Goal: Task Accomplishment & Management: Use online tool/utility

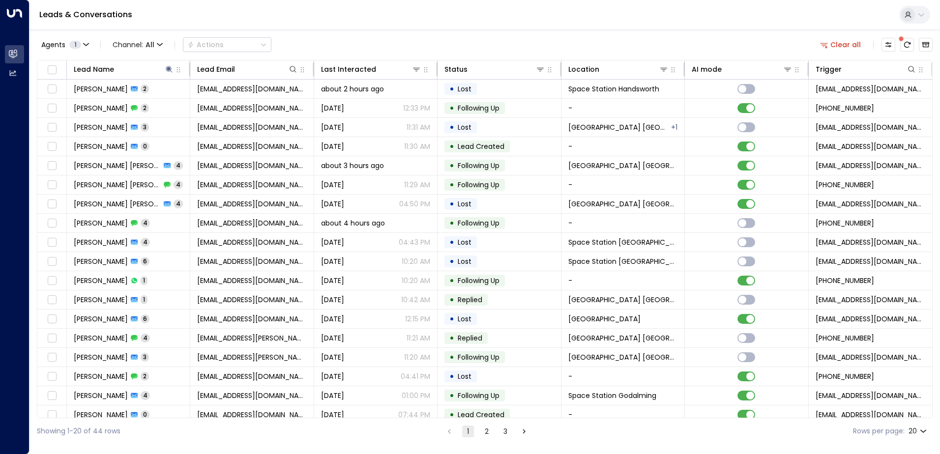
drag, startPoint x: 0, startPoint y: 0, endPoint x: 905, endPoint y: 50, distance: 906.7
click at [906, 50] on button "There are new threads available. Refresh the grid to view the latest updates." at bounding box center [907, 45] width 14 height 14
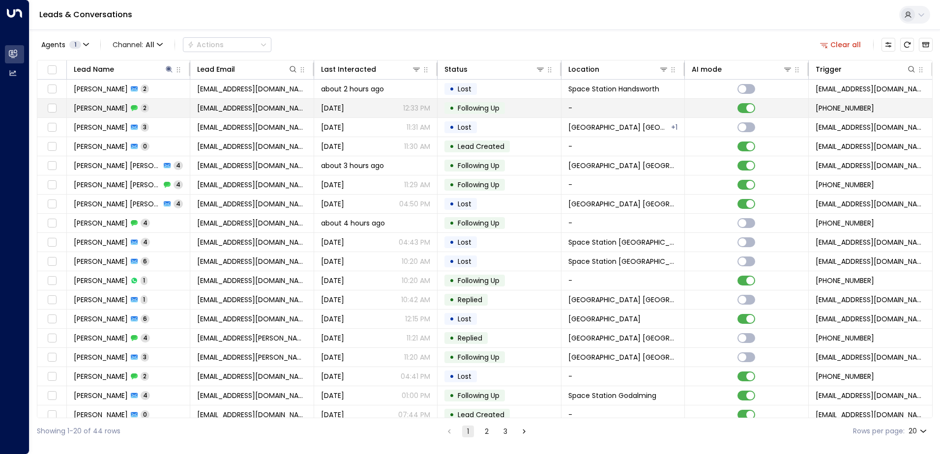
click at [119, 108] on span "[PERSON_NAME]" at bounding box center [101, 108] width 54 height 10
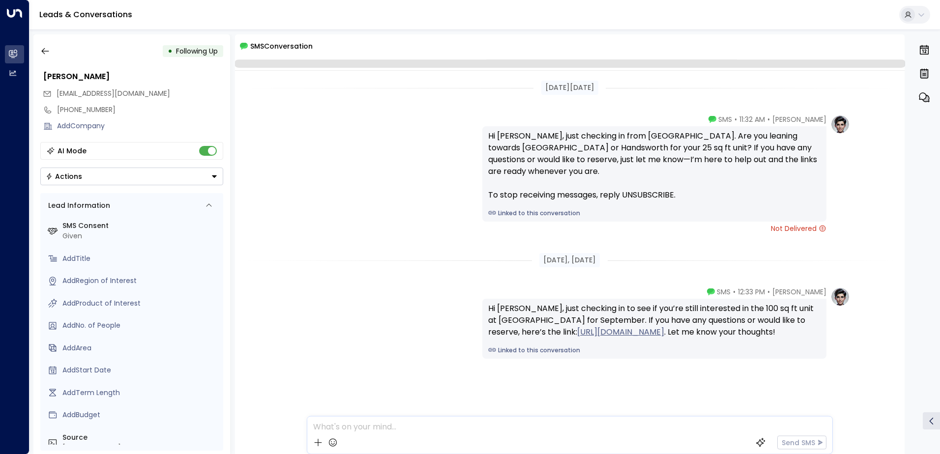
scroll to position [15, 0]
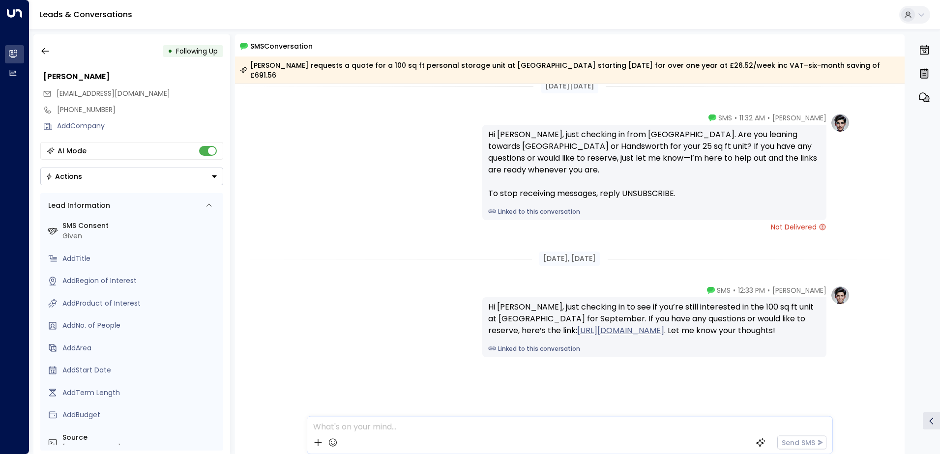
click at [45, 40] on div "• Following Up [PERSON_NAME] [PERSON_NAME][EMAIL_ADDRESS][DOMAIN_NAME] [PHONE_N…" at bounding box center [131, 244] width 197 height 420
click at [50, 53] on icon "button" at bounding box center [45, 51] width 10 height 10
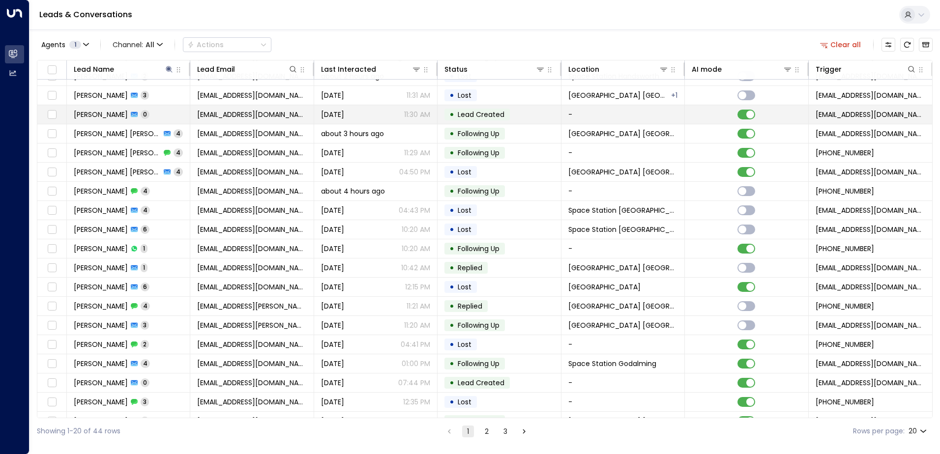
scroll to position [48, 0]
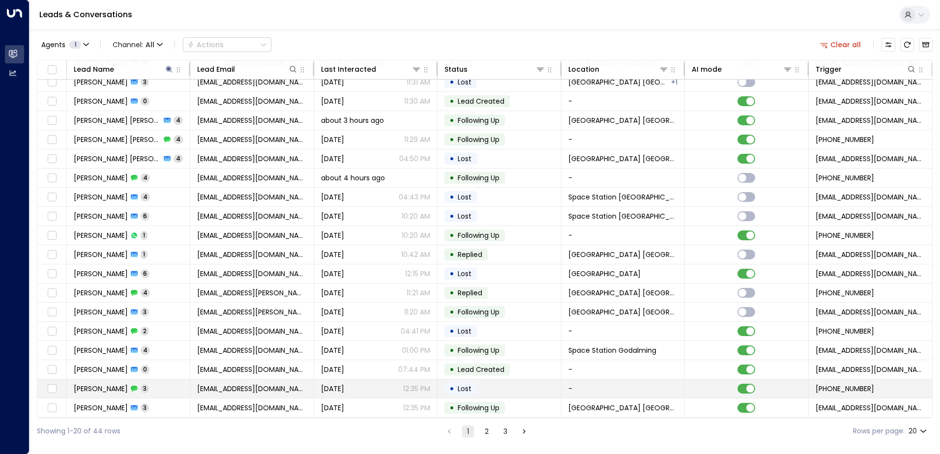
drag, startPoint x: 161, startPoint y: 285, endPoint x: 232, endPoint y: 394, distance: 130.2
click at [232, 394] on td "[EMAIL_ADDRESS][DOMAIN_NAME]" at bounding box center [251, 388] width 123 height 19
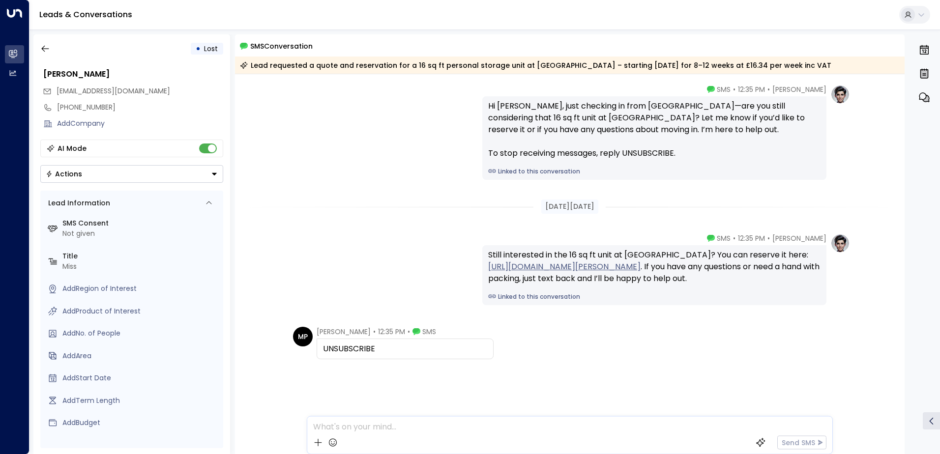
scroll to position [4, 0]
click at [47, 49] on icon "button" at bounding box center [45, 47] width 10 height 10
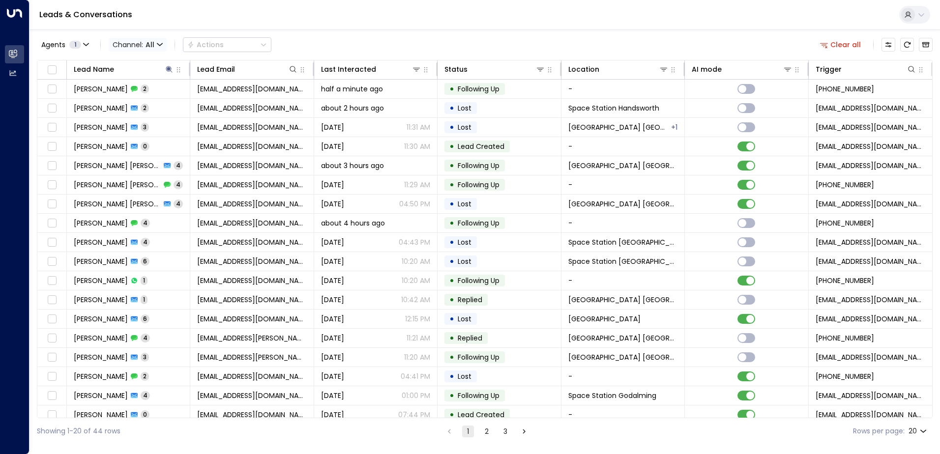
click at [157, 45] on icon "button" at bounding box center [160, 45] width 6 height 6
click at [150, 73] on p "SMS" at bounding box center [134, 70] width 35 height 6
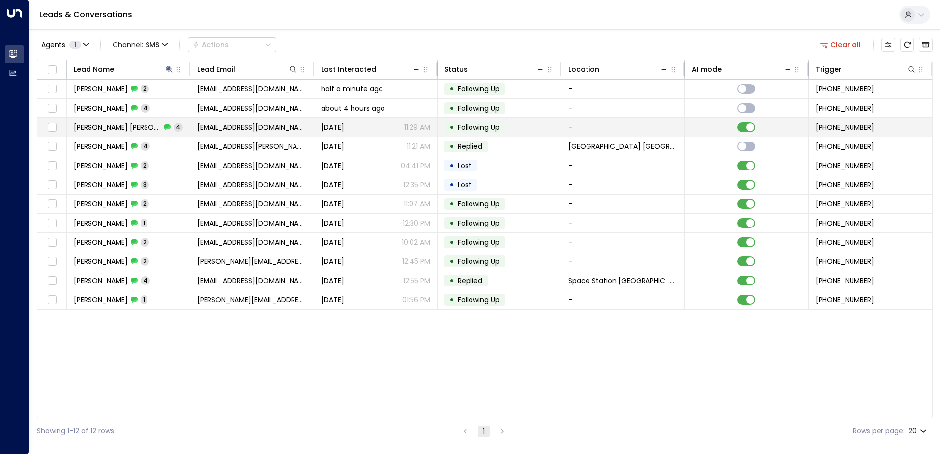
click at [164, 129] on icon at bounding box center [167, 127] width 6 height 5
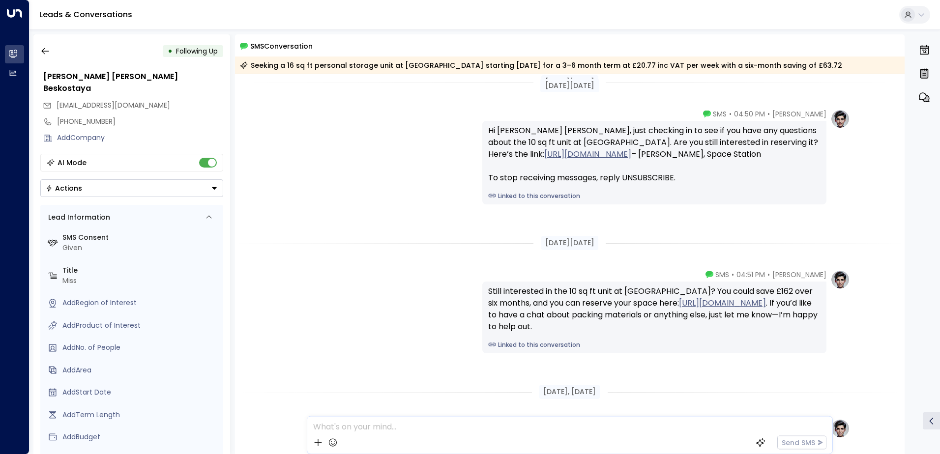
scroll to position [6, 0]
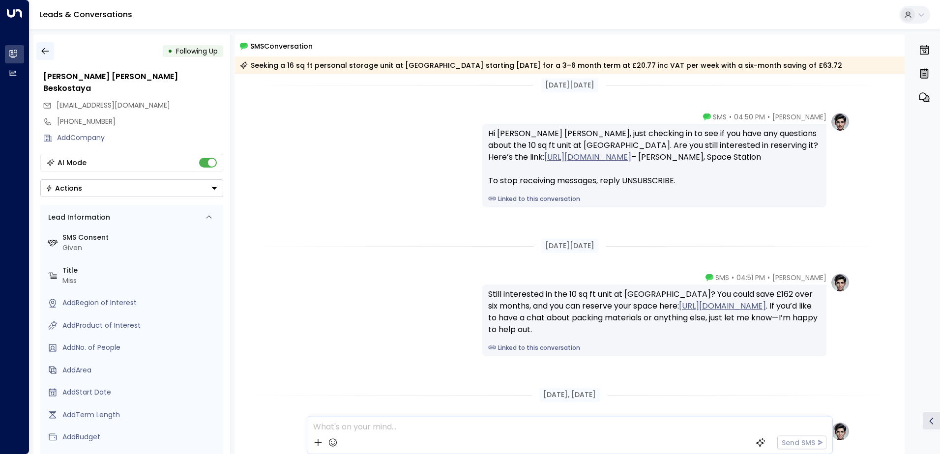
click at [42, 51] on icon "button" at bounding box center [44, 51] width 7 height 6
